Goal: Find specific page/section: Find specific page/section

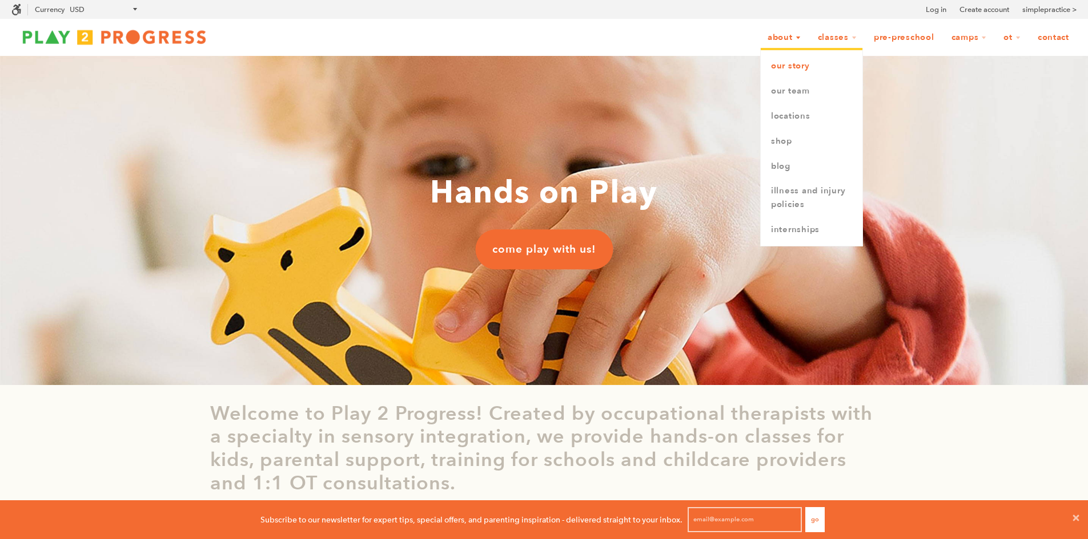
click at [801, 64] on link "Our Story" at bounding box center [811, 66] width 102 height 25
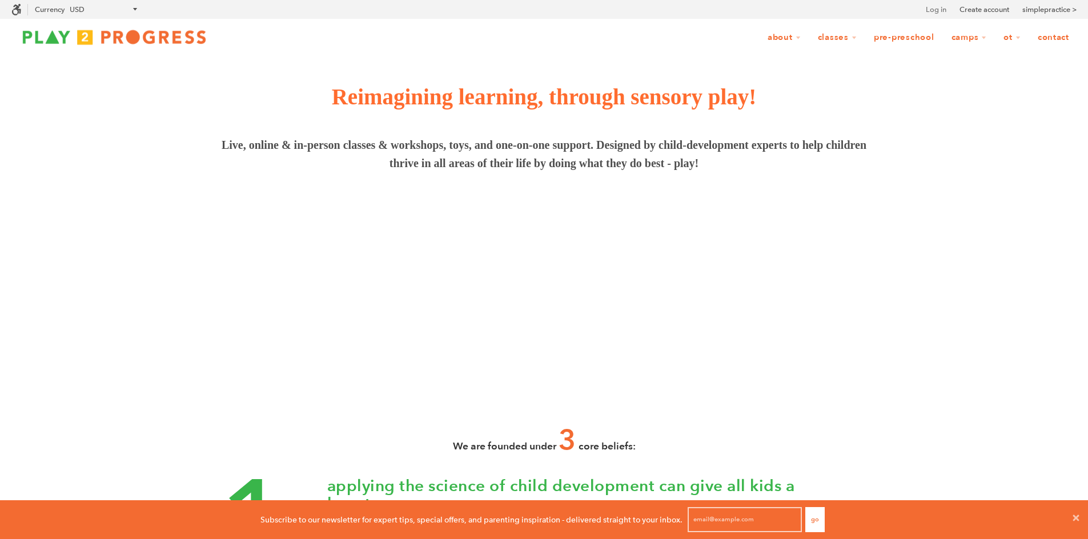
click at [937, 10] on link "Log in" at bounding box center [935, 9] width 21 height 11
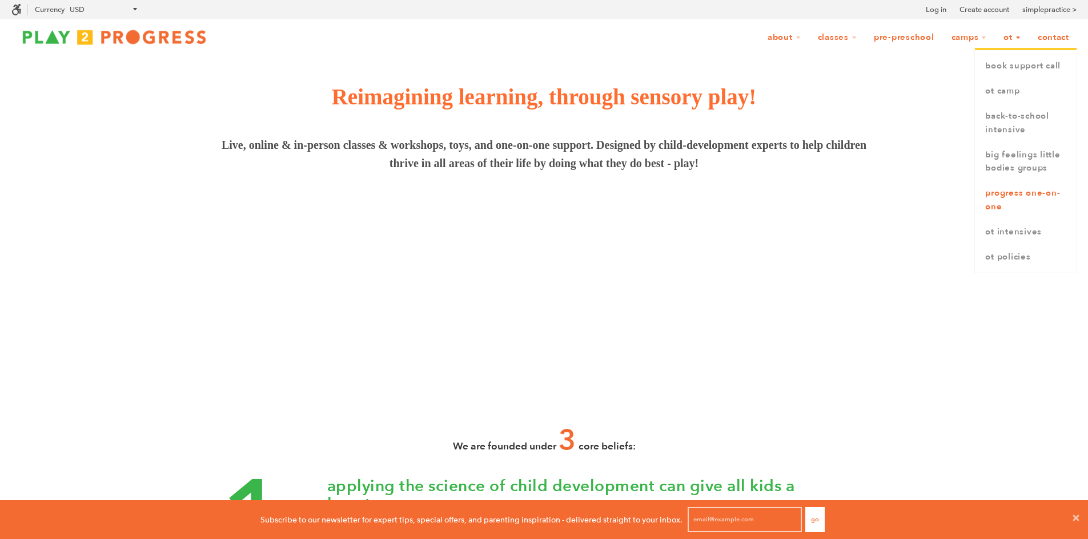
click at [1016, 195] on link "Progress One-on-One" at bounding box center [1026, 200] width 102 height 39
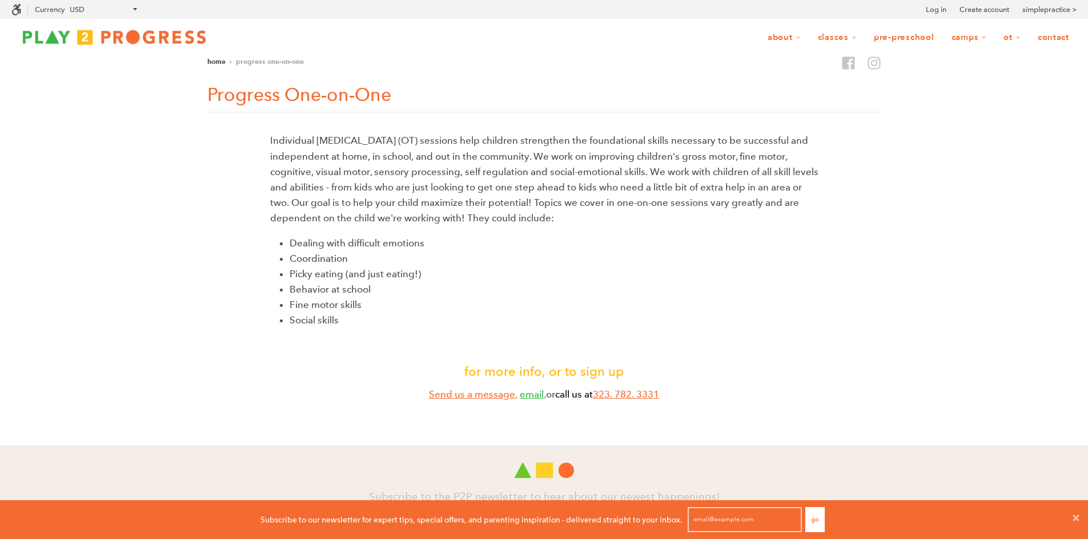
scroll to position [9, 9]
click at [1048, 12] on link "simplepractice >" at bounding box center [1049, 9] width 54 height 11
